Goal: Task Accomplishment & Management: Use online tool/utility

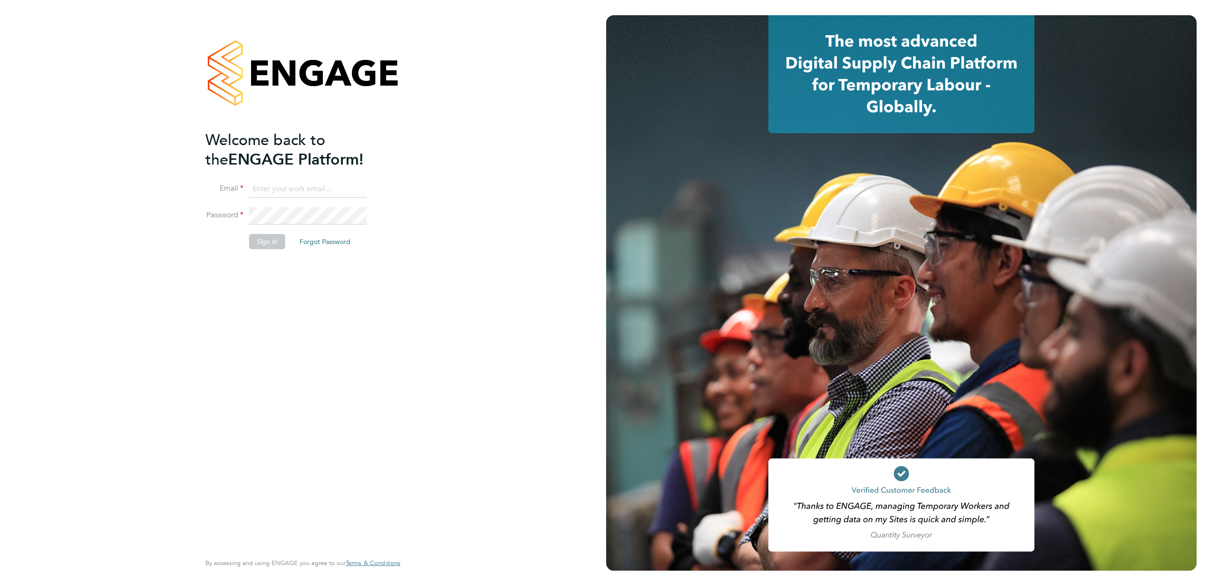
type input "jonathan.convery@countrysidepartnerships.com"
click at [265, 251] on li "Sign In Forgot Password" at bounding box center [297, 246] width 185 height 25
click at [267, 244] on button "Sign In" at bounding box center [267, 241] width 36 height 15
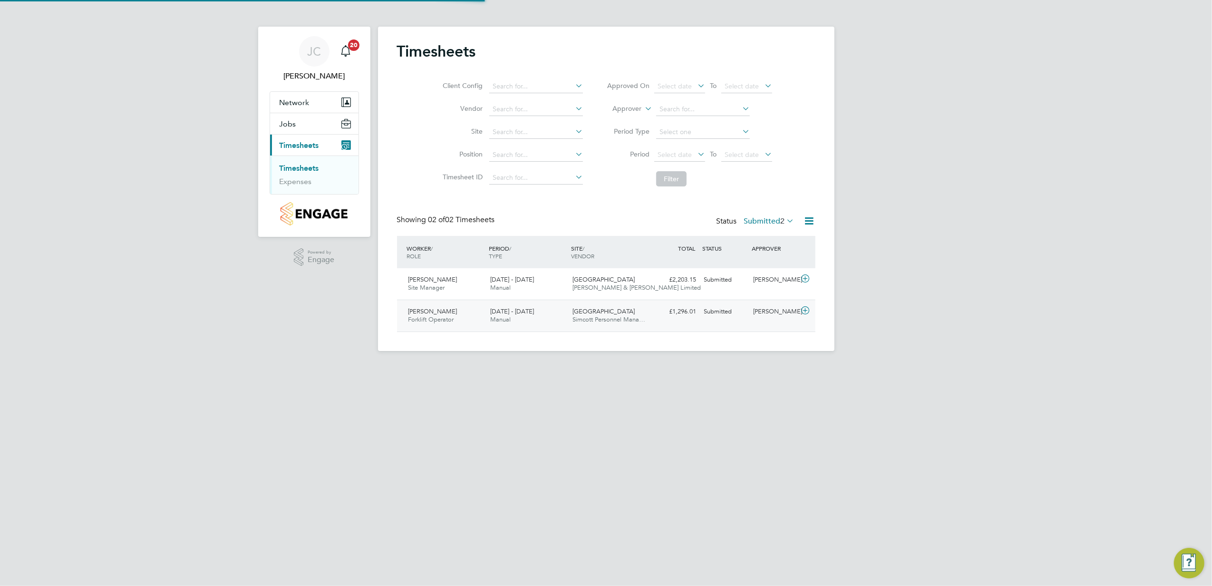
scroll to position [24, 83]
click at [809, 312] on icon at bounding box center [805, 311] width 12 height 8
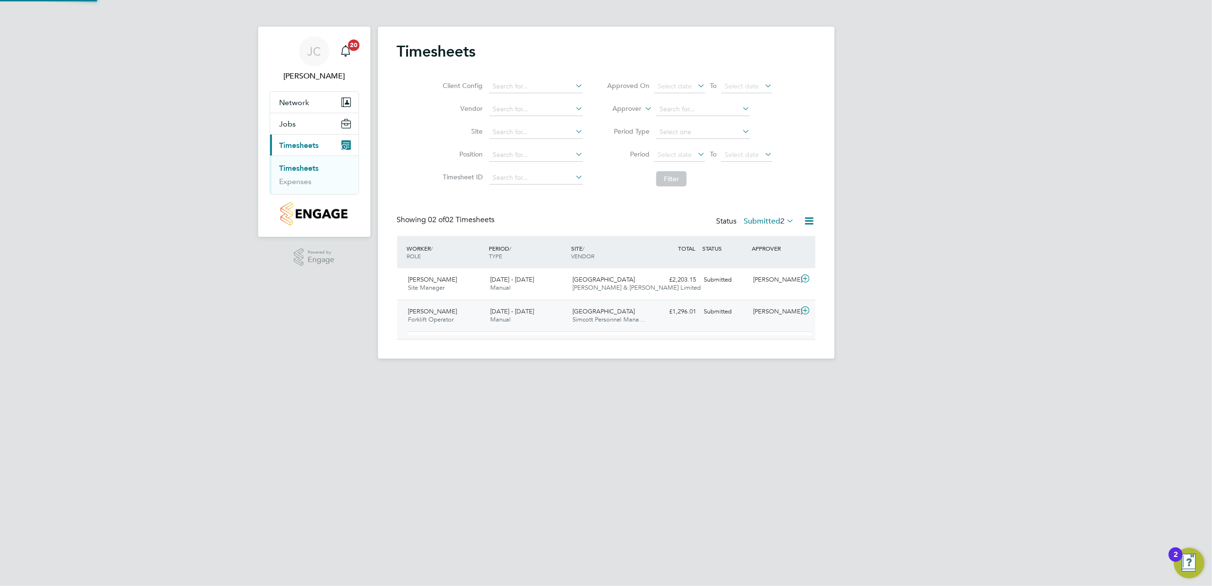
scroll to position [16, 92]
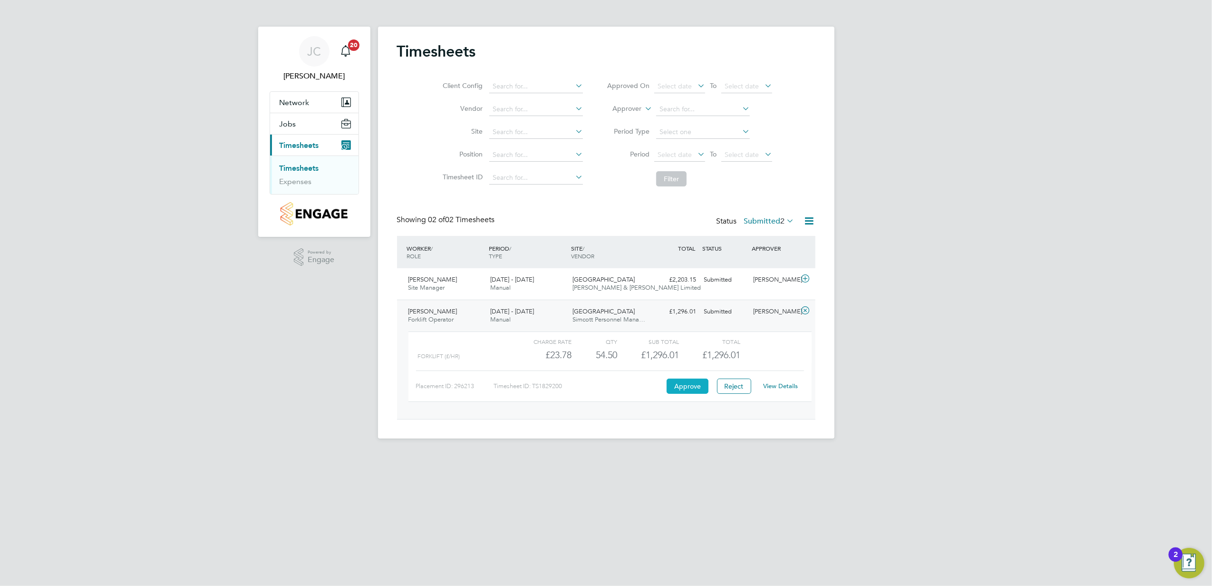
click at [693, 392] on button "Approve" at bounding box center [687, 385] width 42 height 15
click at [434, 289] on span "Site Manager" at bounding box center [426, 287] width 37 height 8
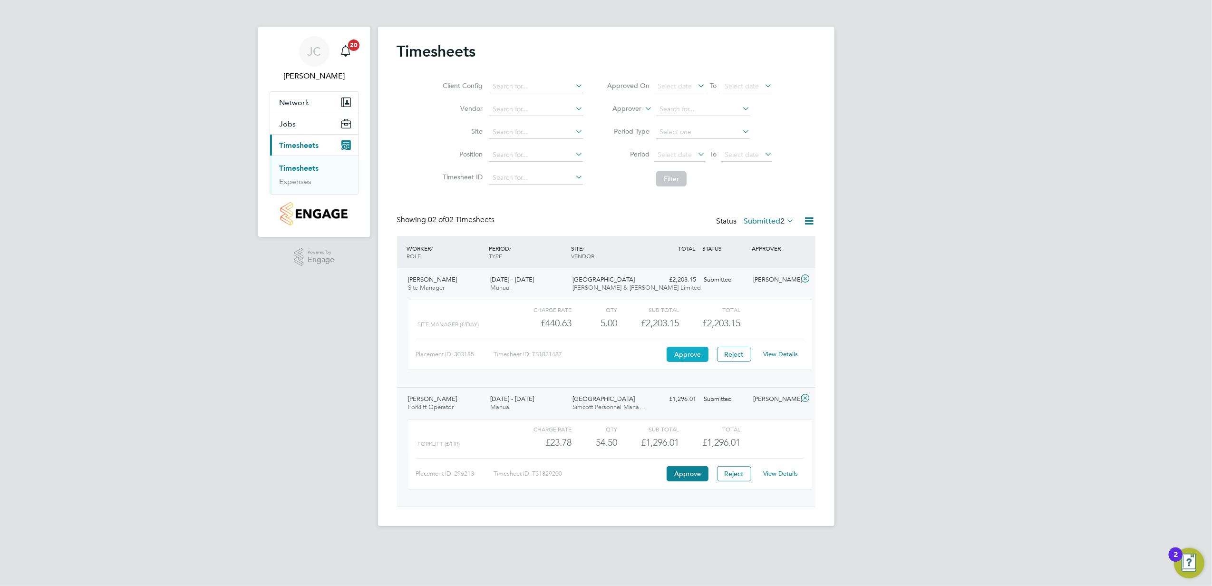
click at [690, 356] on button "Approve" at bounding box center [687, 354] width 42 height 15
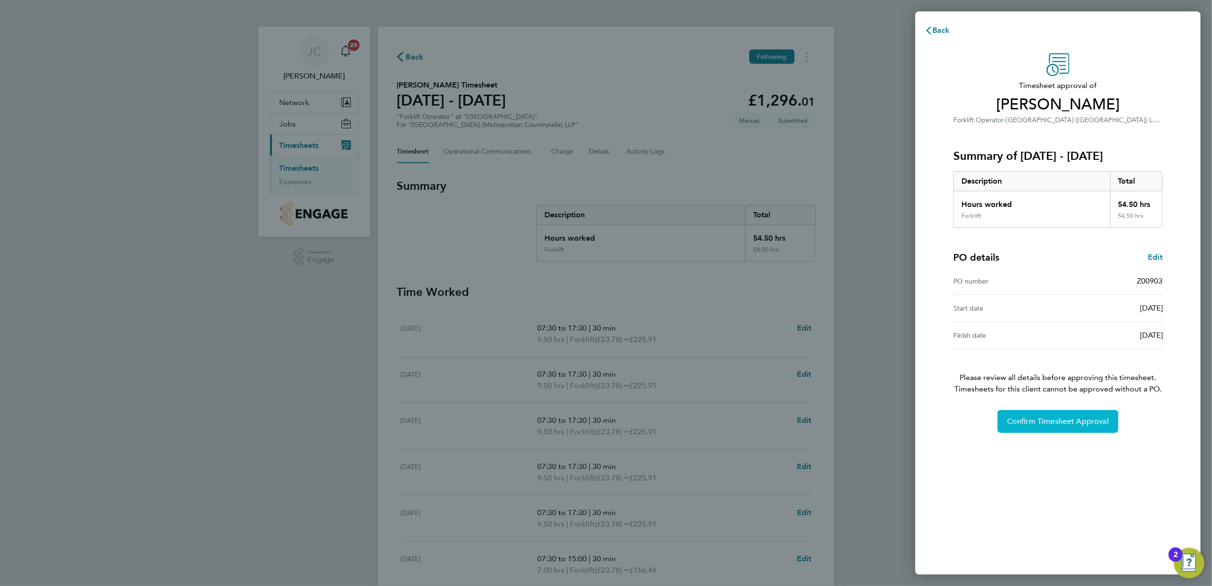
click at [1052, 420] on span "Confirm Timesheet Approval" at bounding box center [1058, 421] width 102 height 10
click at [1031, 425] on span "Confirm Timesheet Approval" at bounding box center [1058, 421] width 102 height 10
